Goal: Task Accomplishment & Management: Use online tool/utility

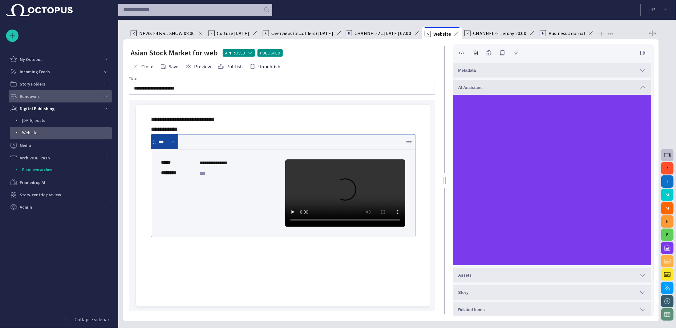
click at [55, 95] on div "Rundowns" at bounding box center [55, 96] width 90 height 10
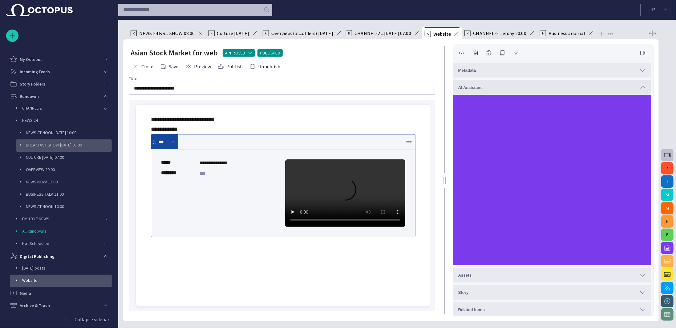
click at [76, 144] on p "BREAKFAST SHOW [DATE] 08:00" at bounding box center [69, 145] width 86 height 6
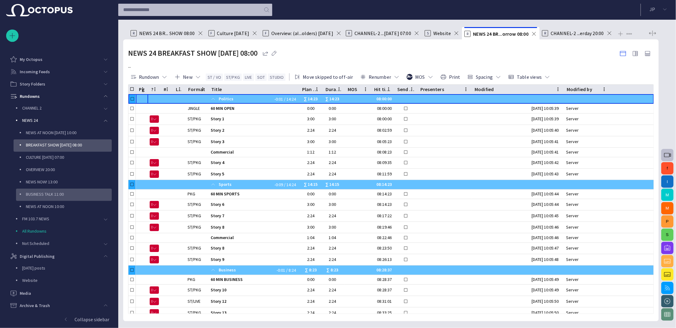
scroll to position [37, 0]
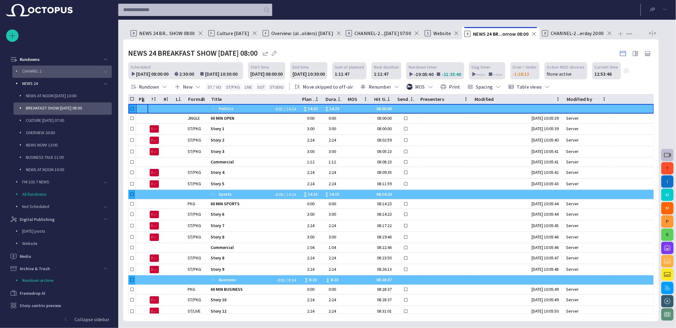
click at [101, 75] on div "main menu" at bounding box center [105, 72] width 12 height 12
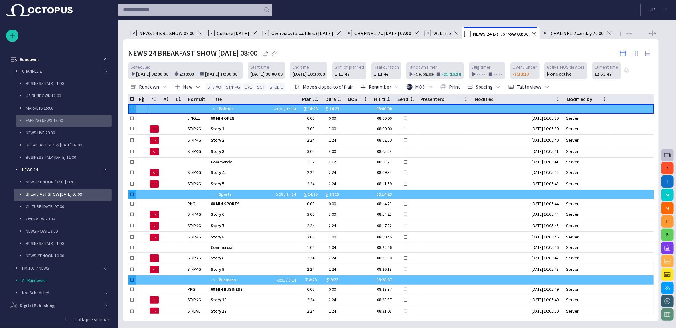
click at [63, 119] on p "EVENING NEWS 18:00" at bounding box center [69, 120] width 86 height 6
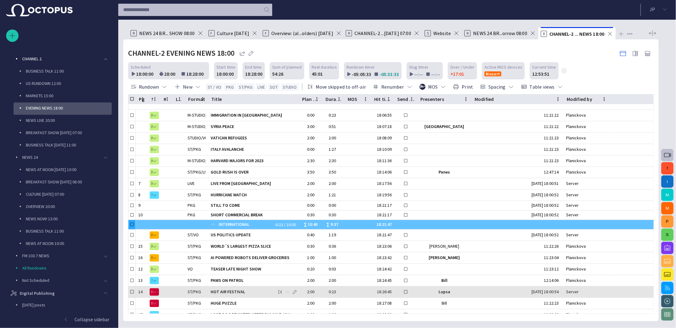
scroll to position [118, 0]
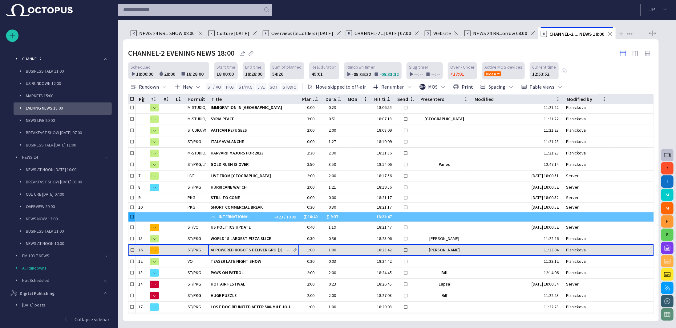
click at [236, 252] on div "AI POWERED ROBOTS DELIVER GROCERIES" at bounding box center [254, 250] width 86 height 11
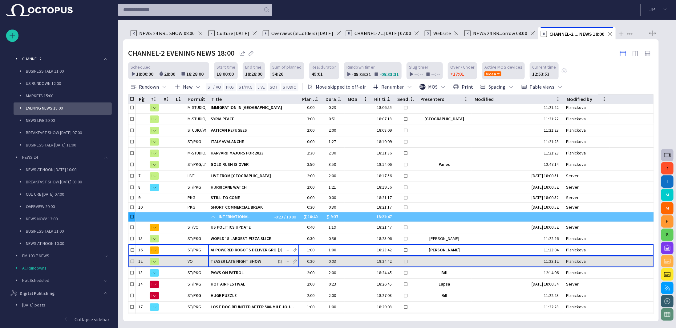
click at [237, 259] on span "TEASER LATE NIGHT SHOW" at bounding box center [254, 262] width 86 height 6
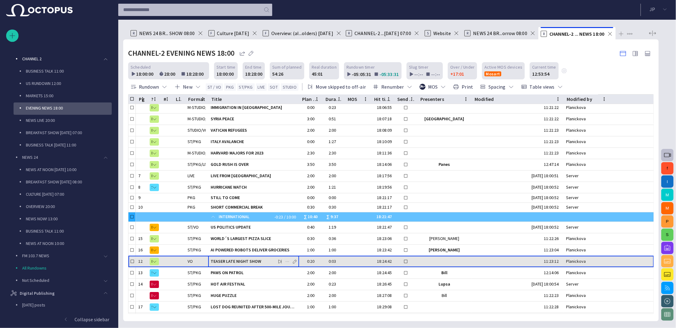
click at [237, 259] on span "TEASER LATE NIGHT SHOW" at bounding box center [254, 262] width 86 height 6
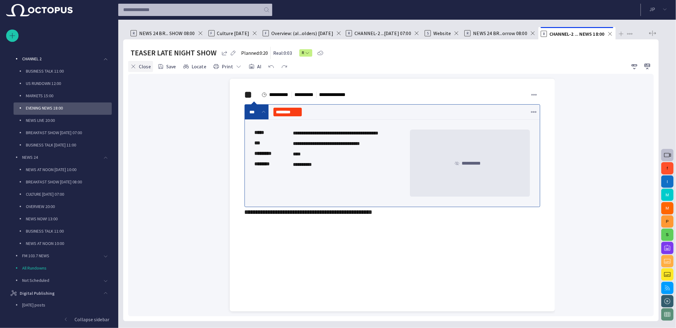
click at [138, 66] on button "Close" at bounding box center [140, 66] width 25 height 11
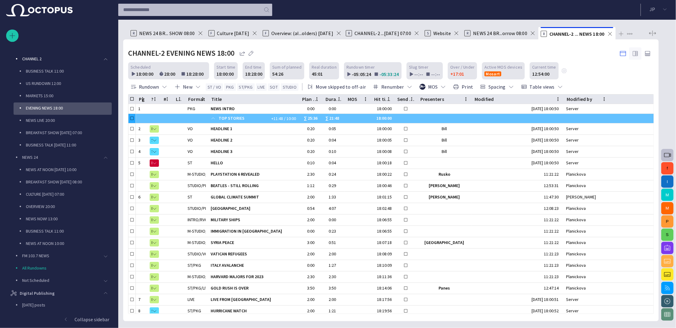
click at [638, 51] on span "button" at bounding box center [634, 53] width 7 height 7
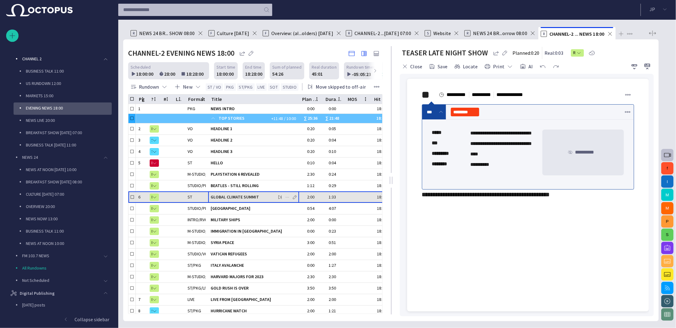
click at [244, 192] on div "GLOBAL CLIMATE SUMMIT" at bounding box center [254, 197] width 86 height 11
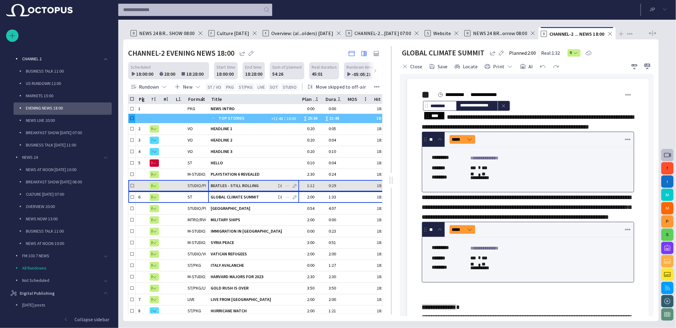
click at [246, 184] on span "BEATLES - STILL ROLLING" at bounding box center [254, 186] width 86 height 6
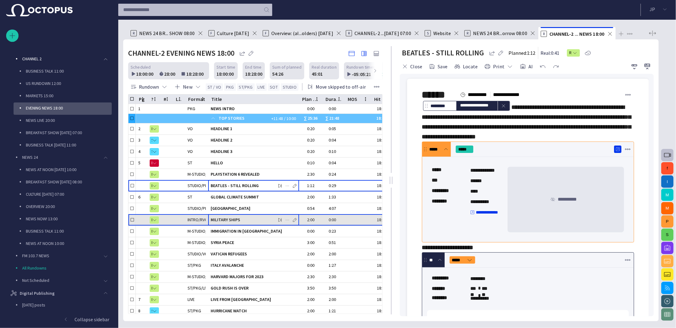
click at [245, 220] on span "MILITARY SHIPS" at bounding box center [254, 220] width 86 height 6
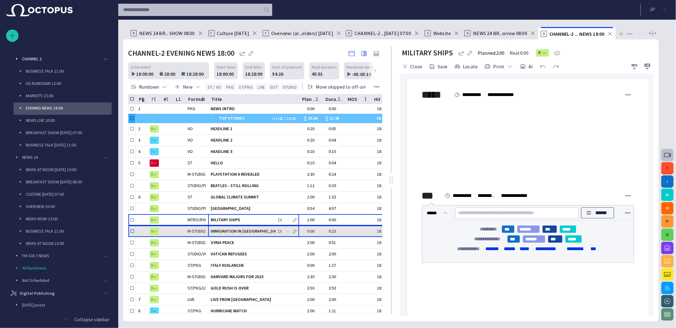
click at [246, 233] on div "IMMIGRATION IN [GEOGRAPHIC_DATA]" at bounding box center [254, 231] width 86 height 11
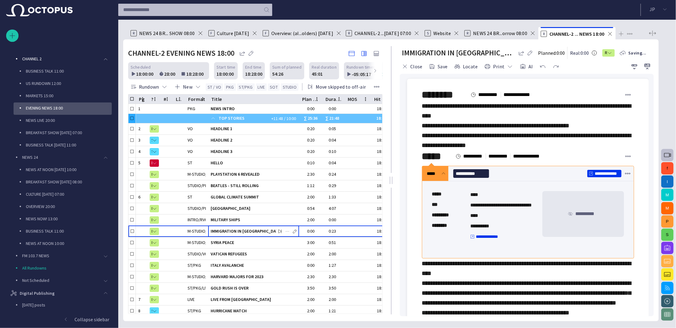
scroll to position [96, 0]
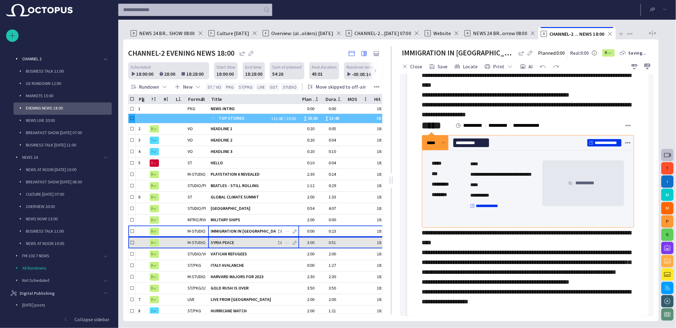
click at [266, 245] on div "SYRIA PEACE" at bounding box center [254, 242] width 86 height 11
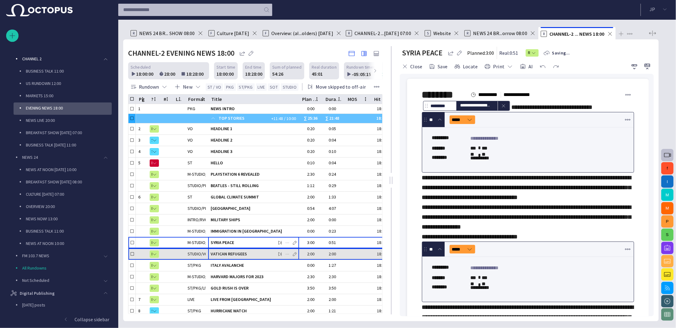
click at [250, 251] on span "VATICAN REFUGEES" at bounding box center [254, 254] width 86 height 6
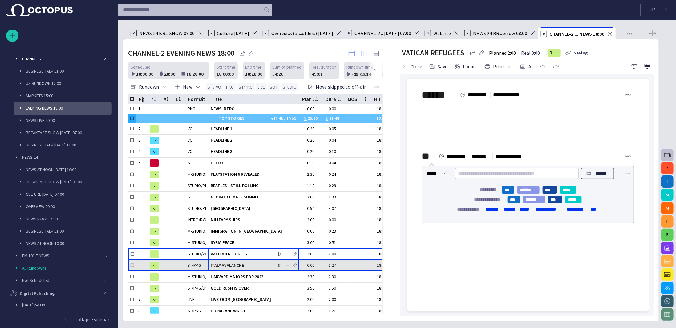
click at [248, 263] on span "ITALY AVALANCHE" at bounding box center [254, 266] width 86 height 6
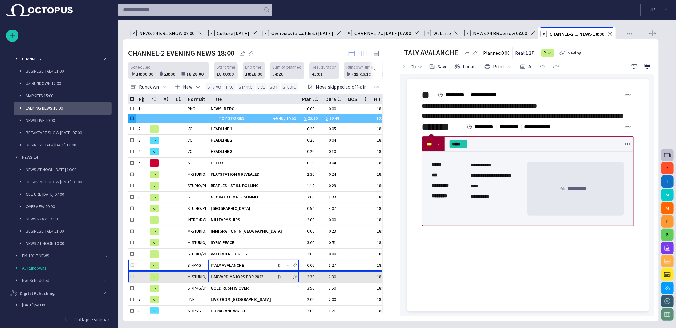
click at [246, 272] on div "HARVARD MAJORS FOR 2023" at bounding box center [254, 277] width 86 height 11
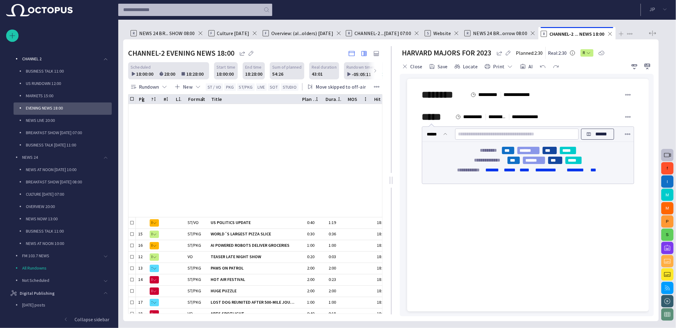
scroll to position [246, 0]
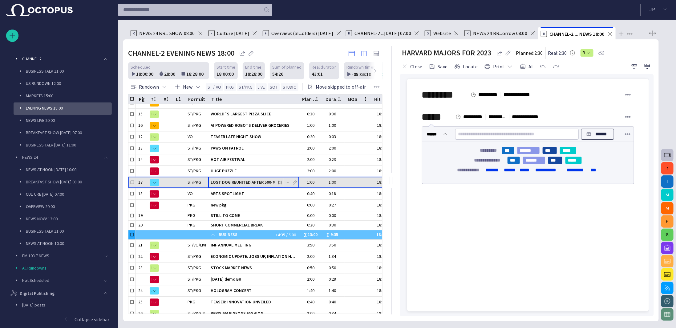
click at [256, 184] on span "LOST DOG REUNITED AFTER 500-MILE JOURNEY" at bounding box center [254, 183] width 86 height 6
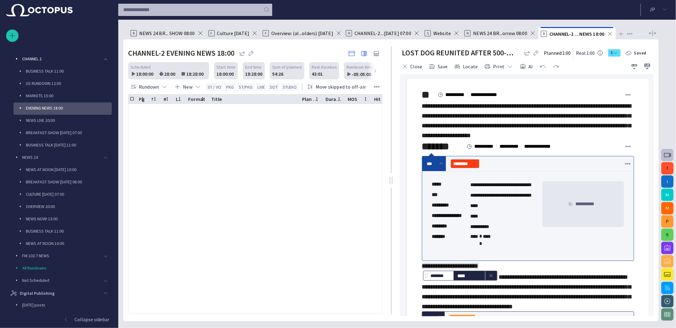
scroll to position [0, 0]
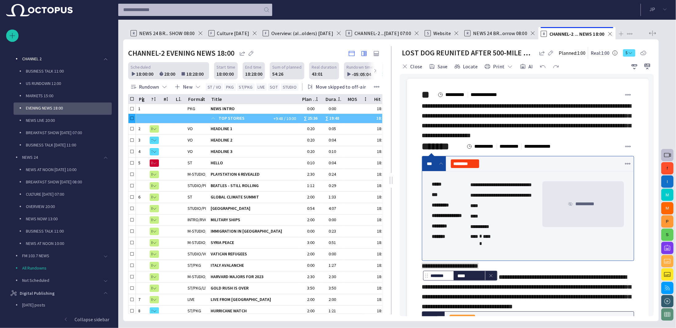
click at [625, 167] on span "button" at bounding box center [627, 164] width 6 height 6
click at [617, 211] on li "Remove clip" at bounding box center [628, 210] width 86 height 11
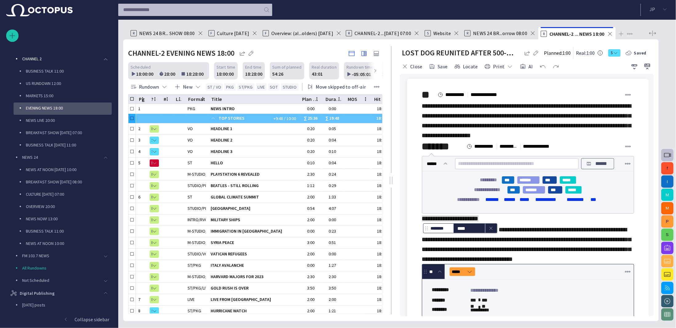
click at [594, 167] on p "******" at bounding box center [601, 163] width 15 height 7
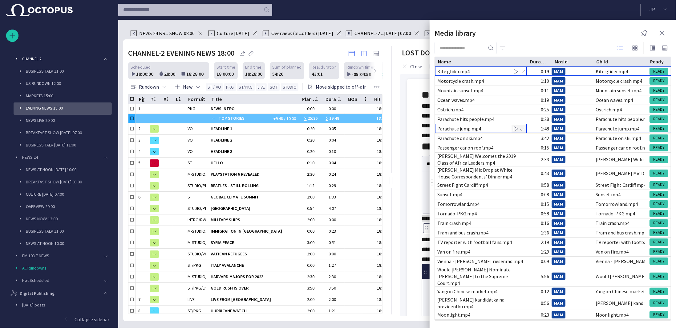
click at [477, 127] on div "Parachute jump.mp4" at bounding box center [459, 128] width 44 height 7
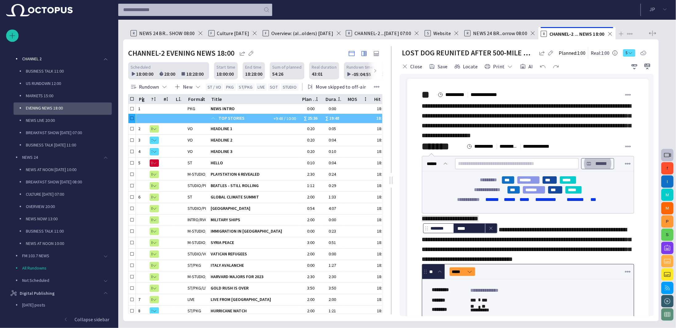
click at [600, 167] on p "******" at bounding box center [601, 163] width 15 height 7
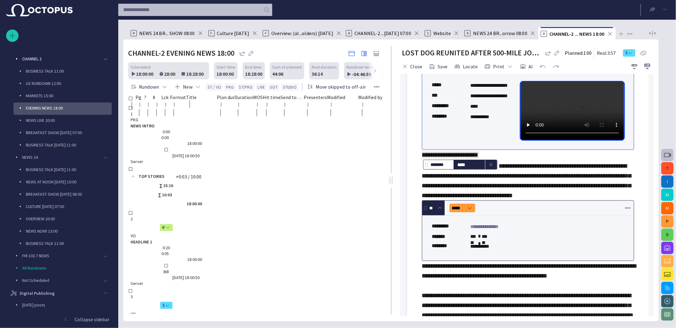
scroll to position [111, 0]
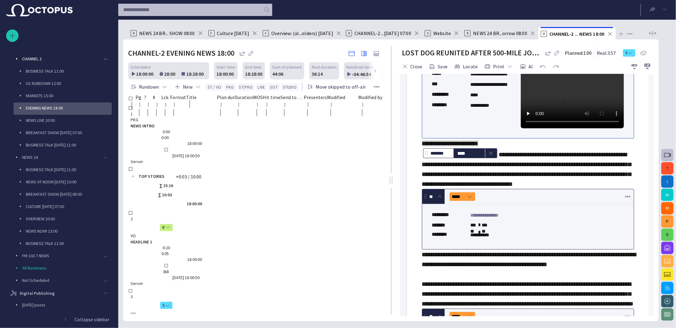
click at [384, 171] on div "CHANNEL-2 EVENING NEWS 18:00 Scheduled 18:00:00 28:00 18:28:00 Start time 18:00…" at bounding box center [255, 180] width 264 height 282
click at [526, 161] on div "**********" at bounding box center [528, 303] width 212 height 329
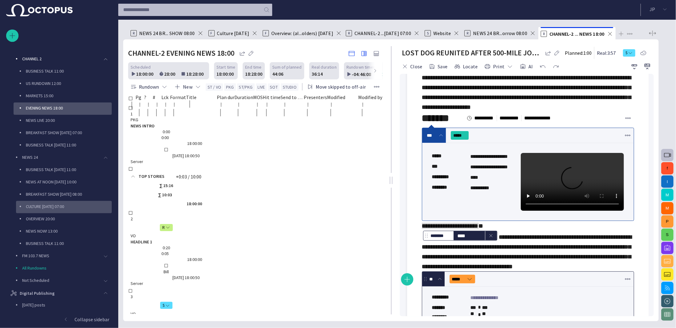
scroll to position [0, 0]
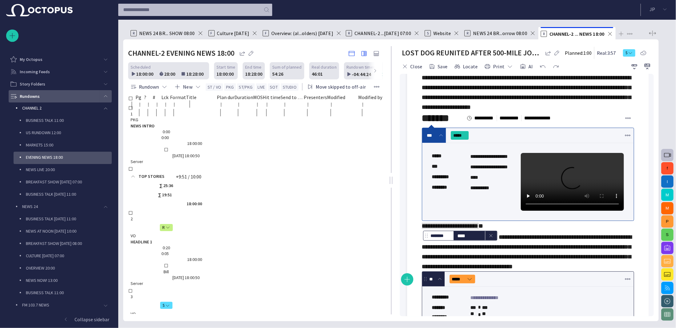
click at [103, 95] on span "main menu" at bounding box center [105, 96] width 5 height 5
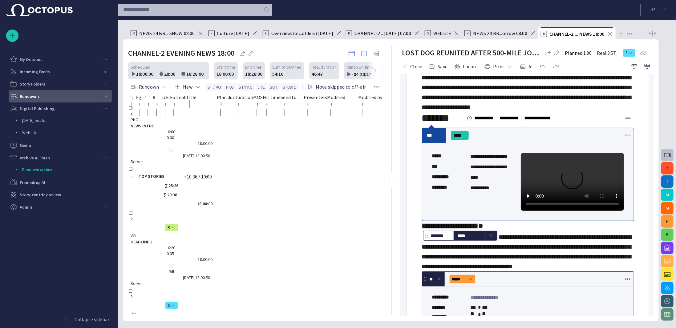
click at [106, 97] on span "main menu" at bounding box center [105, 96] width 5 height 5
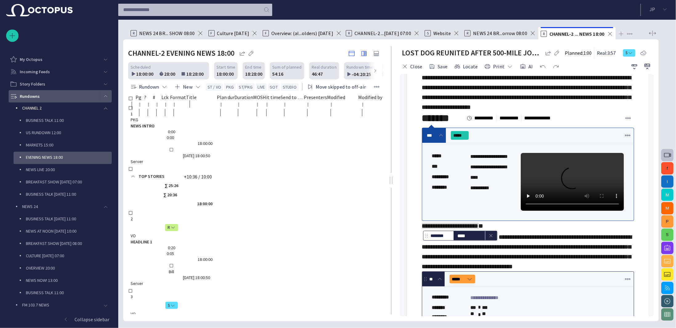
click at [106, 96] on span "main menu" at bounding box center [105, 96] width 5 height 5
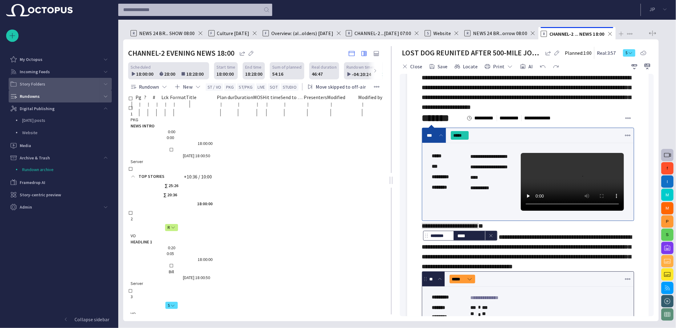
click at [107, 85] on span "main menu" at bounding box center [105, 84] width 5 height 5
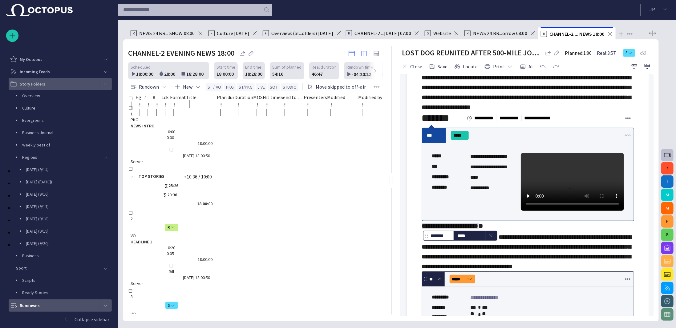
click at [103, 84] on span "main menu" at bounding box center [105, 84] width 5 height 5
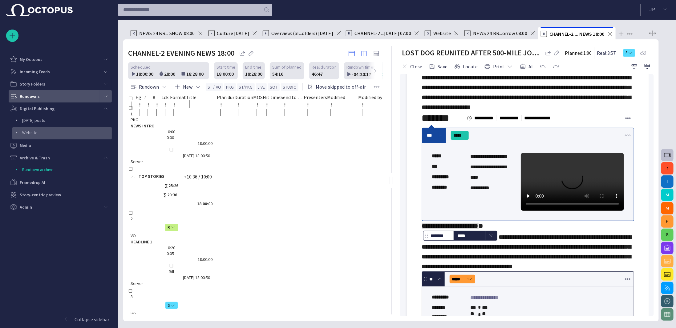
click at [82, 132] on p "Website" at bounding box center [67, 133] width 90 height 6
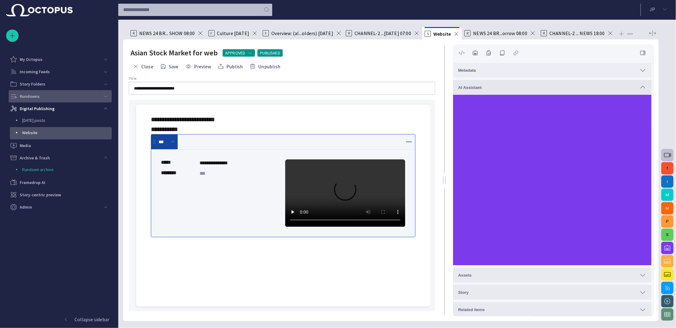
click at [536, 68] on div "Metadata" at bounding box center [552, 69] width 188 height 7
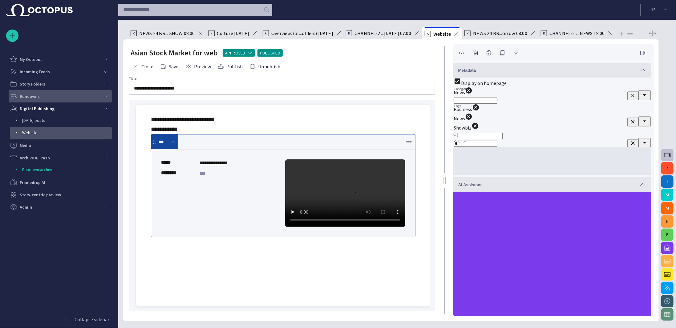
scroll to position [0, 0]
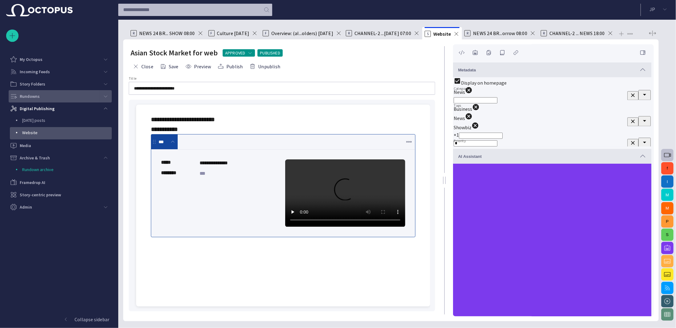
click at [639, 69] on span "button" at bounding box center [642, 69] width 7 height 7
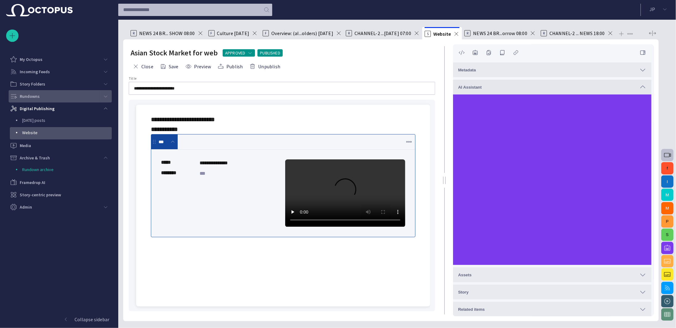
click at [639, 90] on span "button" at bounding box center [642, 86] width 7 height 7
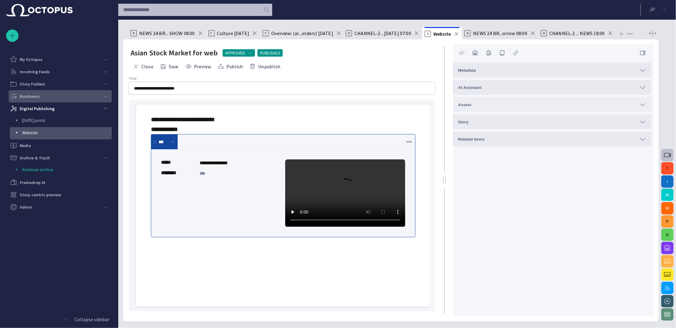
click at [638, 109] on button "Assets" at bounding box center [552, 104] width 198 height 15
click at [648, 128] on button "Story" at bounding box center [552, 130] width 198 height 15
click at [642, 157] on span "button" at bounding box center [642, 156] width 7 height 7
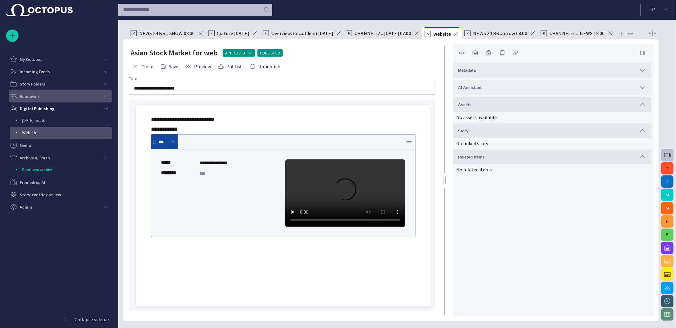
click at [639, 88] on span "button" at bounding box center [642, 87] width 7 height 7
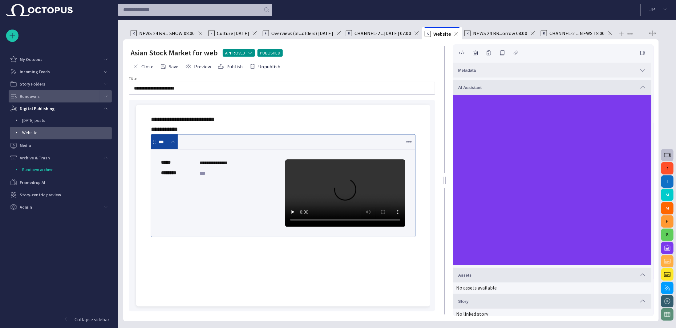
click at [644, 75] on button "Metadata" at bounding box center [552, 70] width 198 height 15
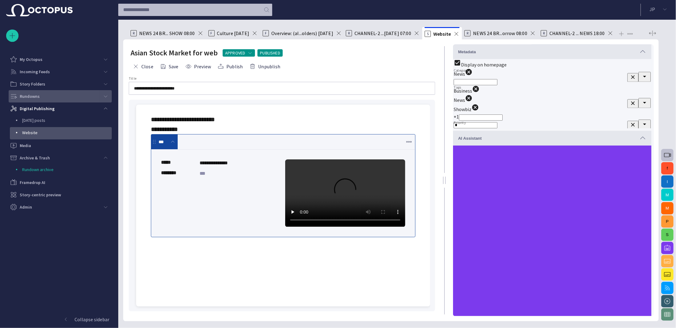
click at [639, 52] on span "button" at bounding box center [642, 51] width 7 height 7
